Goal: Navigation & Orientation: Find specific page/section

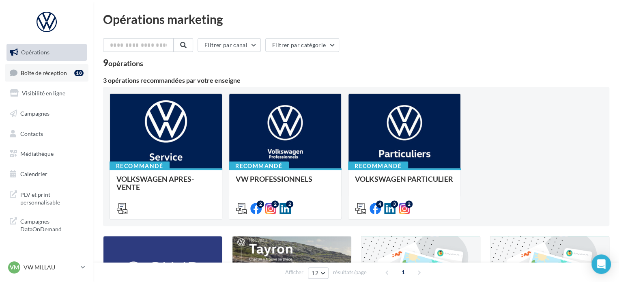
click at [56, 71] on span "Boîte de réception" at bounding box center [44, 72] width 46 height 7
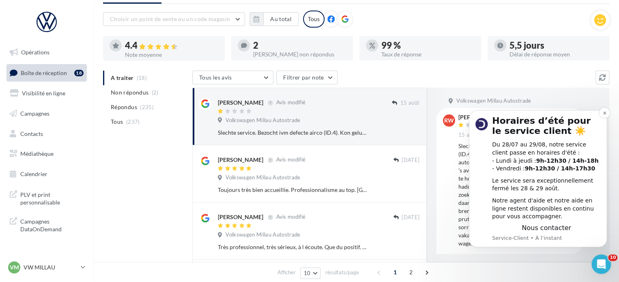
scroll to position [1, 0]
click at [601, 112] on button "Dismiss notification" at bounding box center [604, 113] width 11 height 11
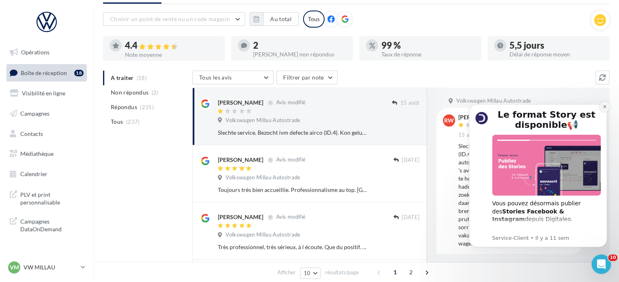
click at [605, 106] on icon "Dismiss notification" at bounding box center [605, 106] width 4 height 4
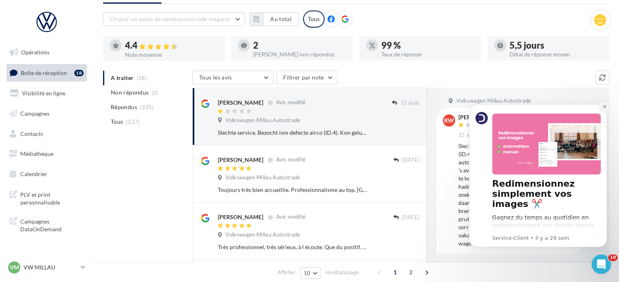
click at [607, 103] on button "Dismiss notification" at bounding box center [604, 106] width 11 height 11
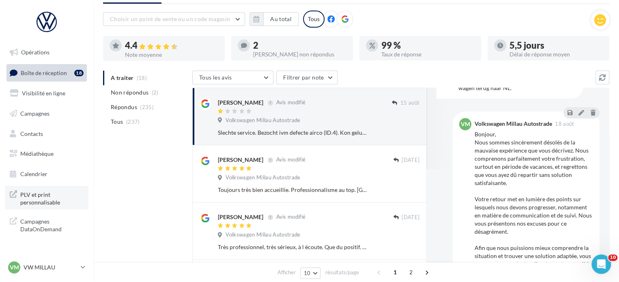
scroll to position [81, 0]
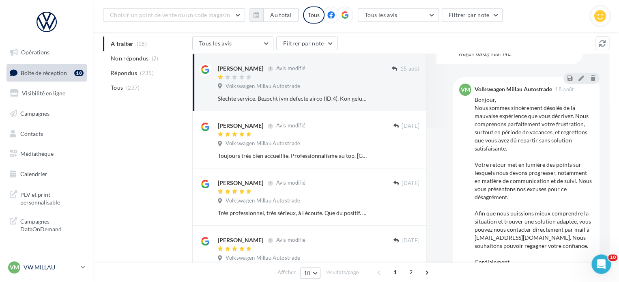
click at [65, 264] on p "VW MILLAU" at bounding box center [51, 267] width 54 height 8
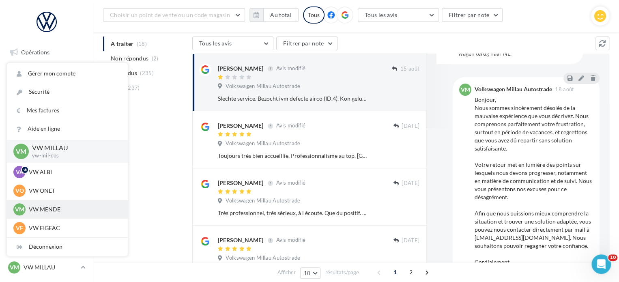
click at [62, 213] on p "VW MENDE" at bounding box center [73, 209] width 89 height 8
